Goal: Task Accomplishment & Management: Use online tool/utility

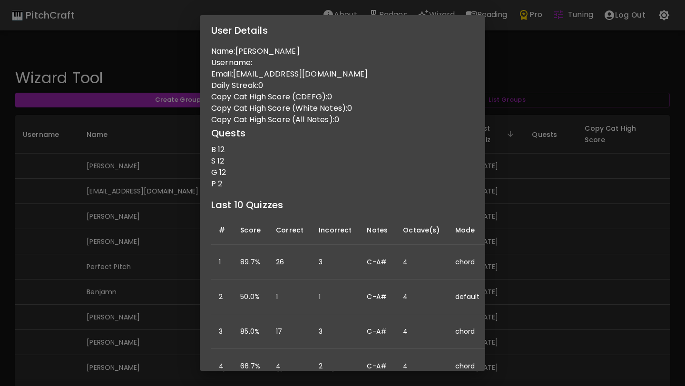
scroll to position [494, 0]
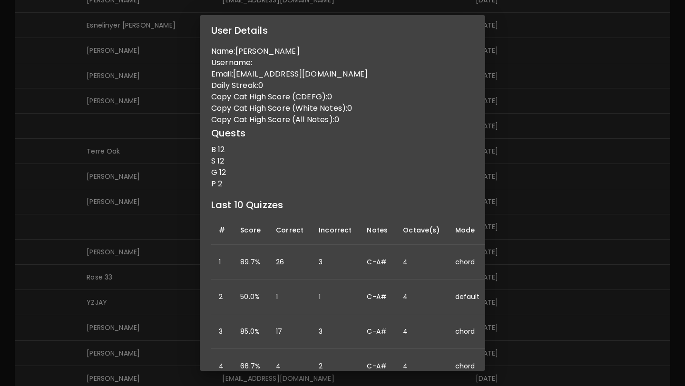
click at [125, 241] on div "User Details Name: Lukas Taylor Username: Email: lukastaylor0516@gmail.com Dail…" at bounding box center [342, 193] width 685 height 386
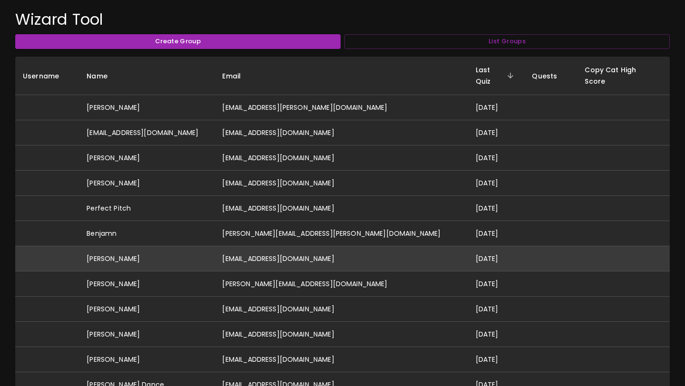
scroll to position [80, 0]
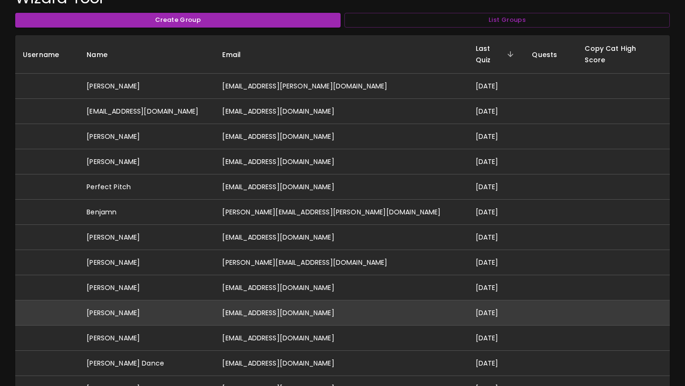
click at [153, 304] on td "[PERSON_NAME]" at bounding box center [147, 313] width 136 height 25
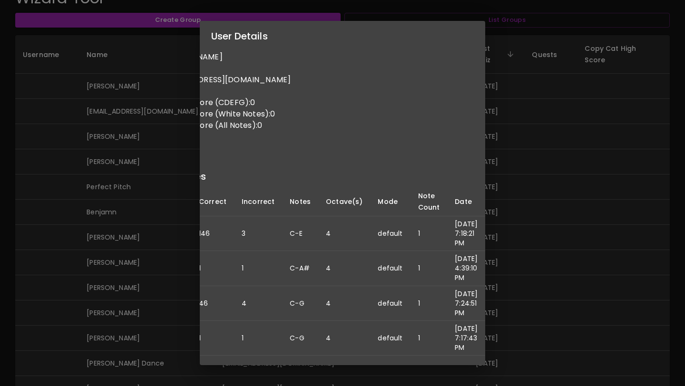
scroll to position [0, 0]
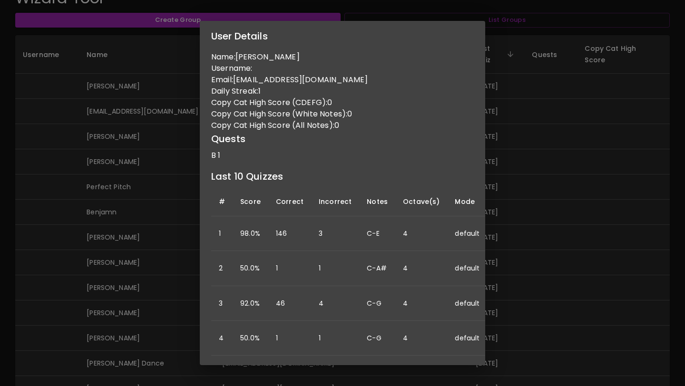
click at [60, 204] on div "User Details Name: [PERSON_NAME] Username: Email: [EMAIL_ADDRESS][DOMAIN_NAME] …" at bounding box center [342, 193] width 685 height 386
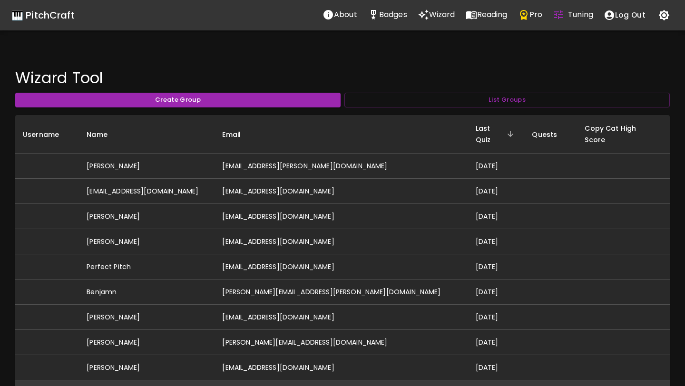
click at [154, 381] on td "[PERSON_NAME]" at bounding box center [147, 393] width 136 height 25
